Goal: Ask a question: Seek information or help from site administrators or community

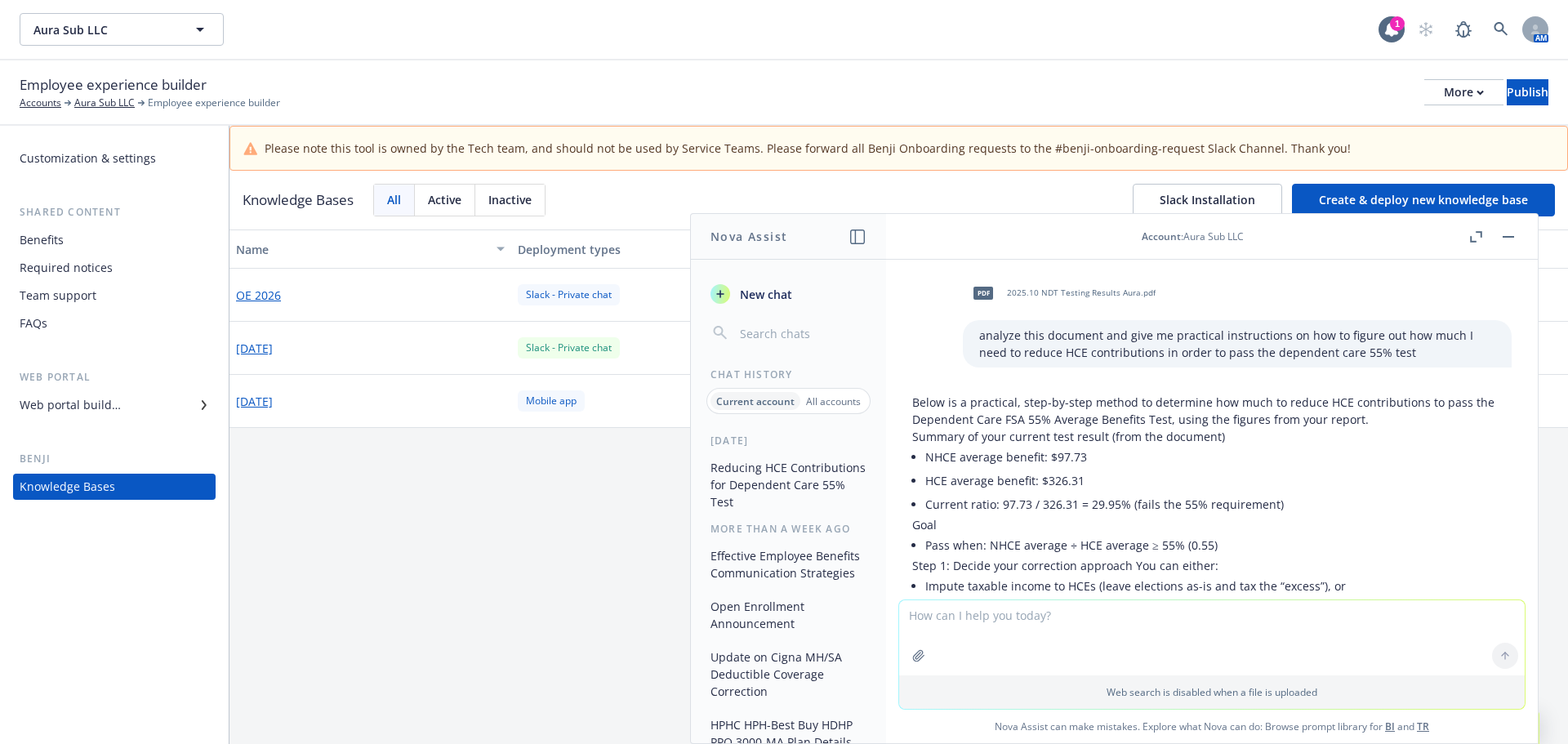
scroll to position [845, 0]
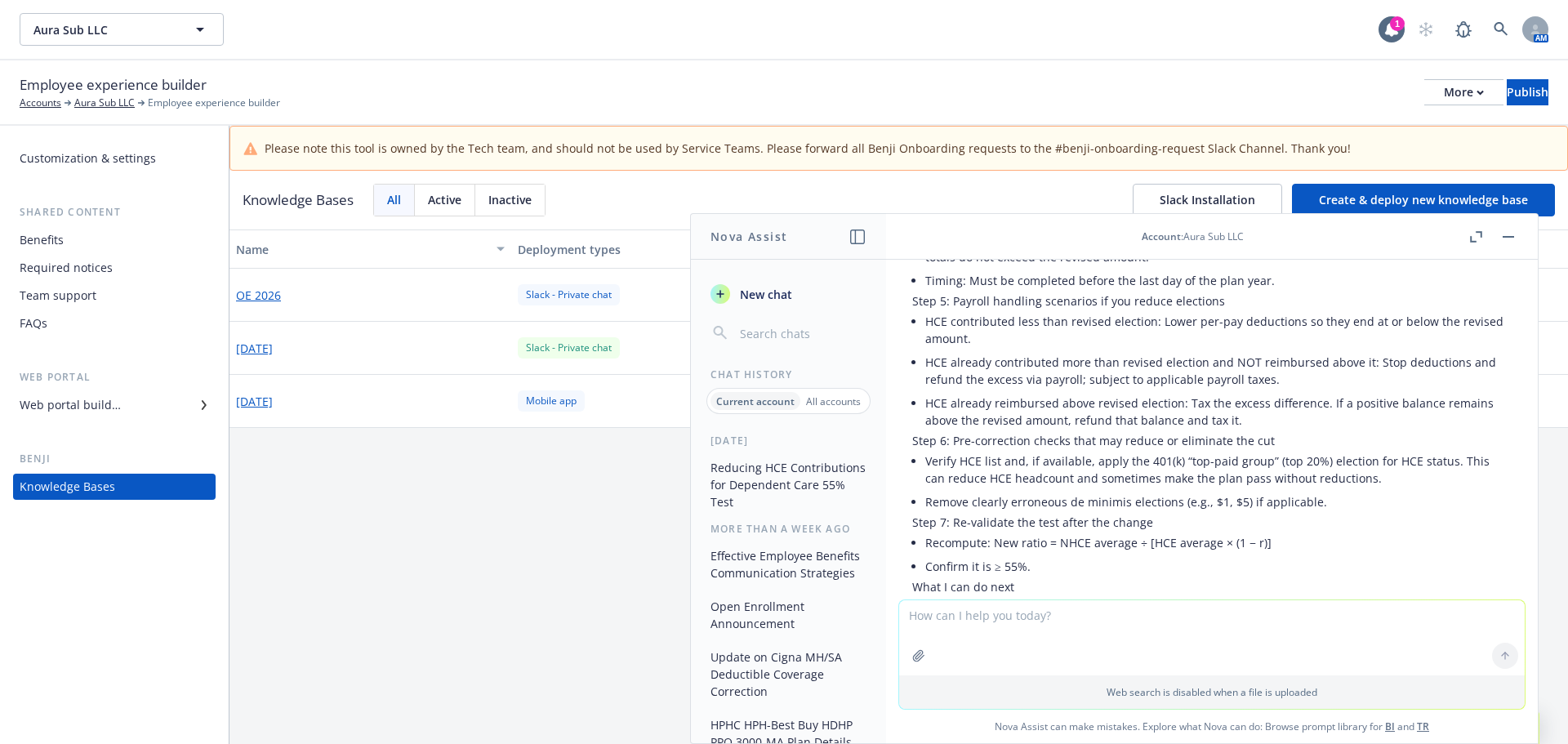
click at [1068, 626] on textarea at bounding box center [1213, 637] width 626 height 75
type textarea "does a company's W-9 reflect their headquartered address"
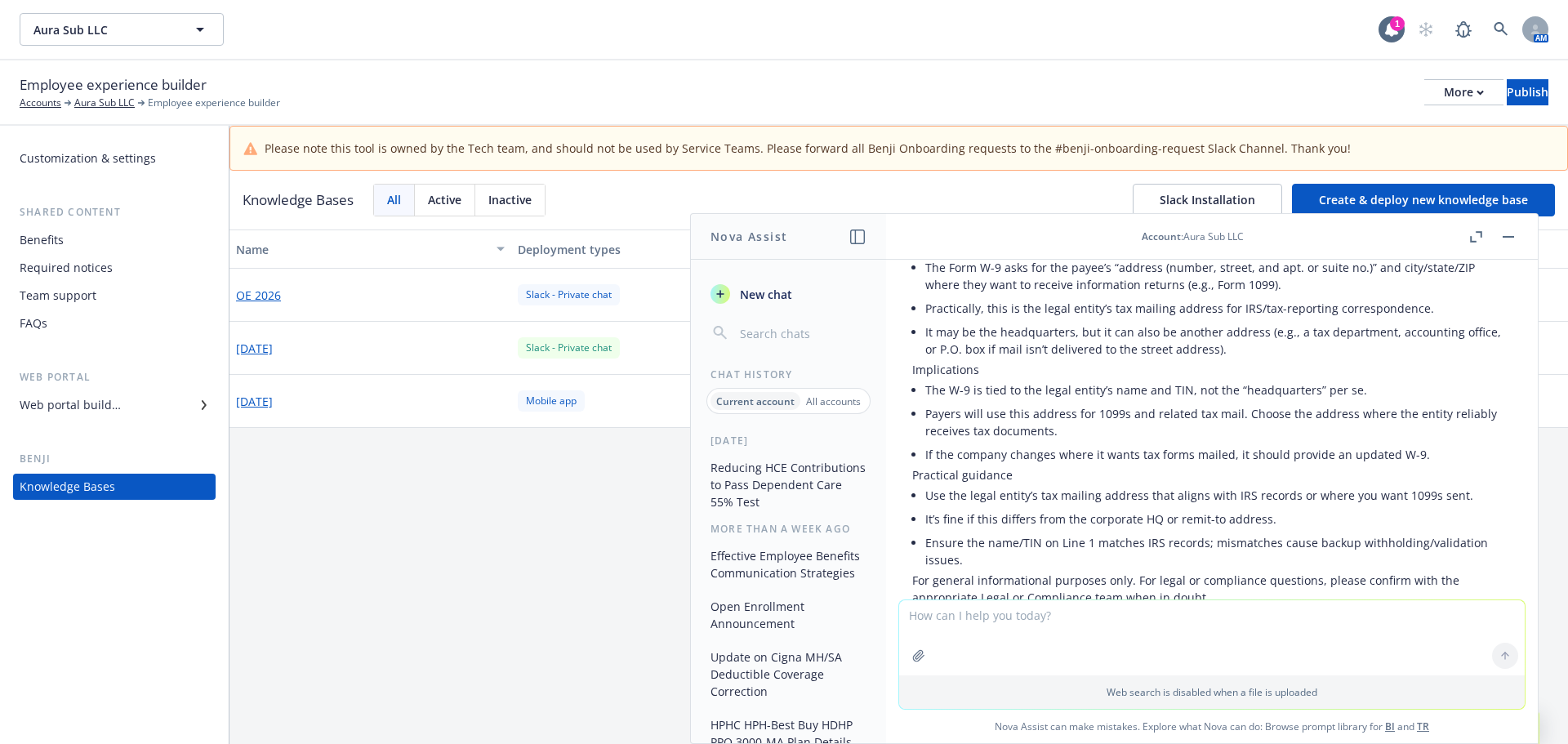
scroll to position [1505, 0]
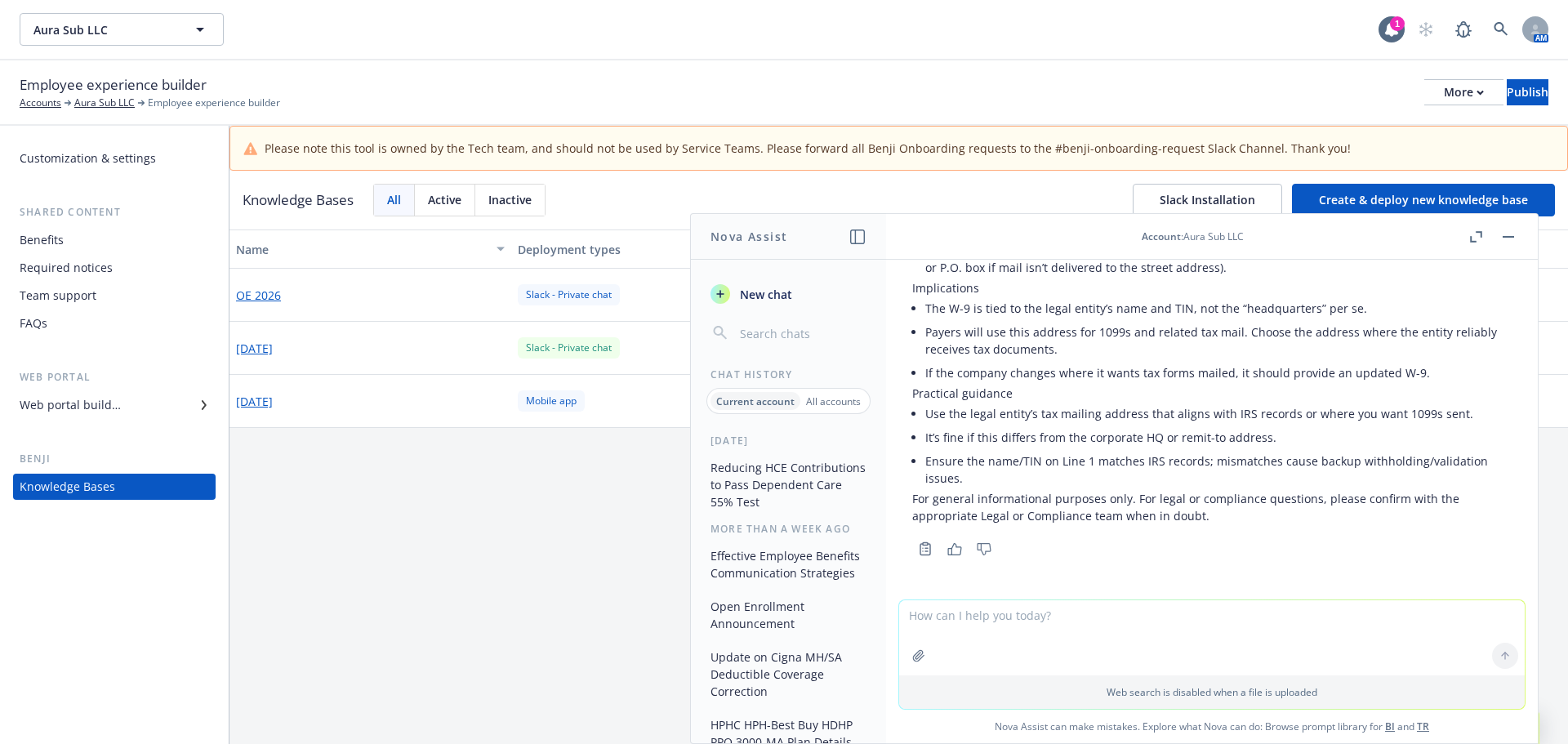
click at [1157, 620] on textarea at bounding box center [1213, 637] width 626 height 75
type textarea "how does my company show that they are registered to do business in a certain s…"
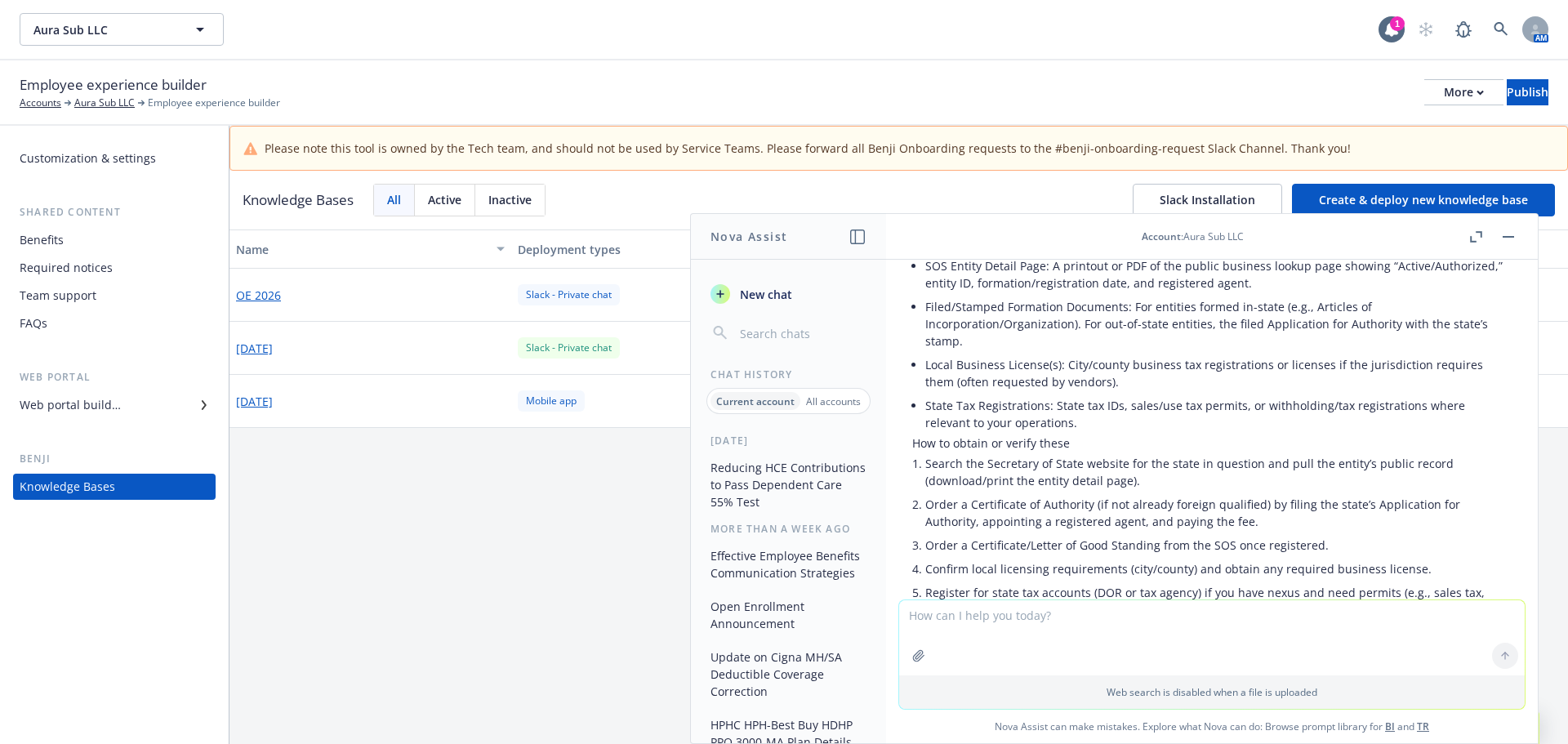
scroll to position [2049, 0]
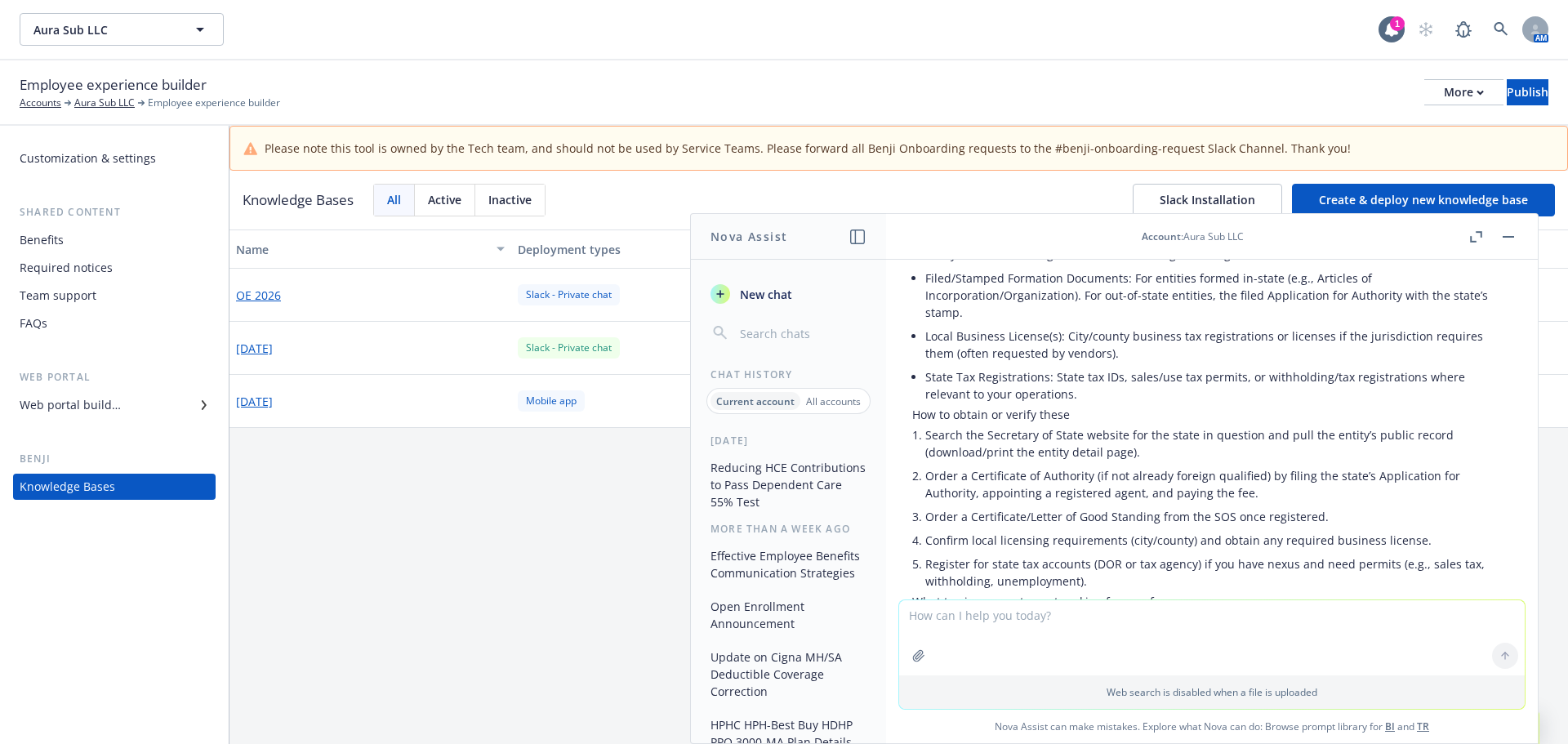
click at [1049, 446] on li "Search the Secretary of State website for the state in question and pull the en…" at bounding box center [1218, 444] width 587 height 41
drag, startPoint x: 986, startPoint y: 434, endPoint x: 1122, endPoint y: 440, distance: 136.1
click at [1122, 440] on li "Search the Secretary of State website for the state in question and pull the en…" at bounding box center [1218, 444] width 587 height 41
copy li "Secretary of State website"
